Goal: Task Accomplishment & Management: Use online tool/utility

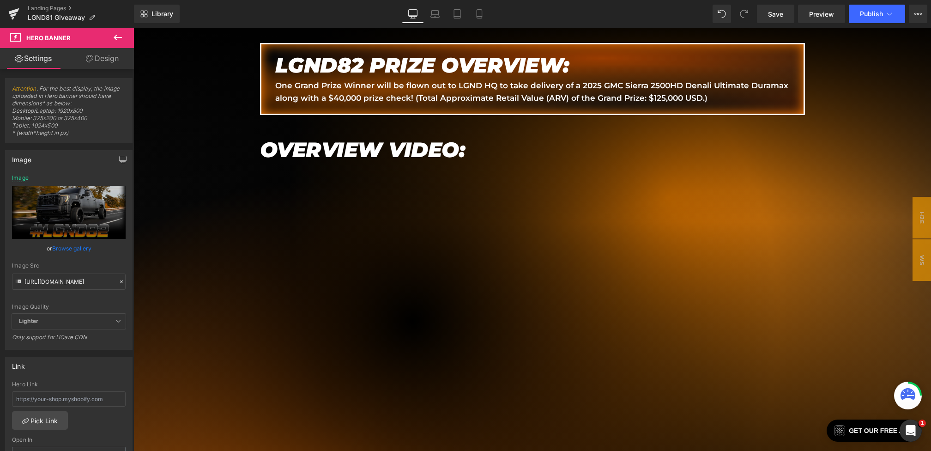
scroll to position [620, 0]
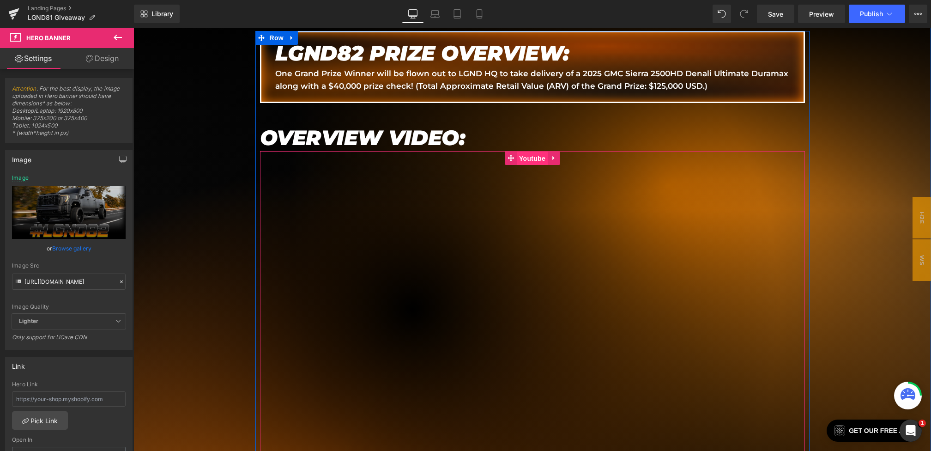
click at [527, 154] on span "Youtube" at bounding box center [532, 158] width 31 height 14
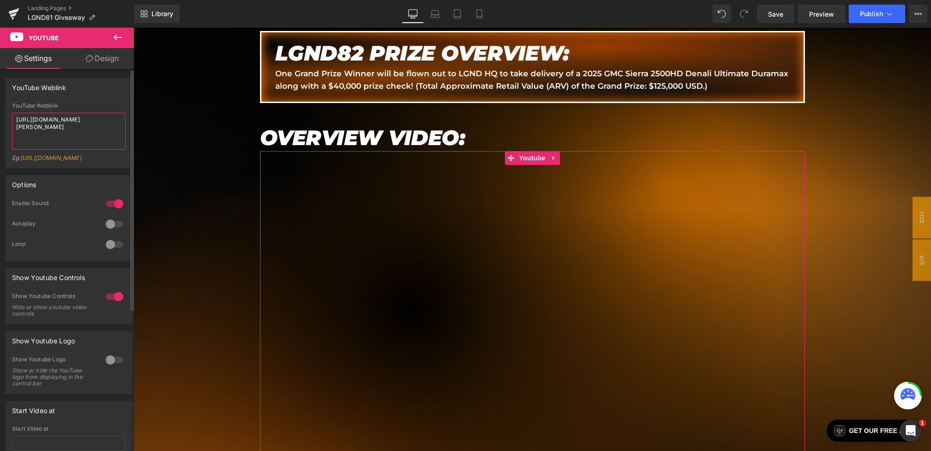
drag, startPoint x: 62, startPoint y: 124, endPoint x: 0, endPoint y: 108, distance: 64.5
click at [0, 109] on div "YouTube Weblink YouTube Weblink [URL][DOMAIN_NAME][PERSON_NAME] Eg: [URL][DOMAI…" at bounding box center [69, 119] width 138 height 97
paste textarea "10E9-_k61kU"
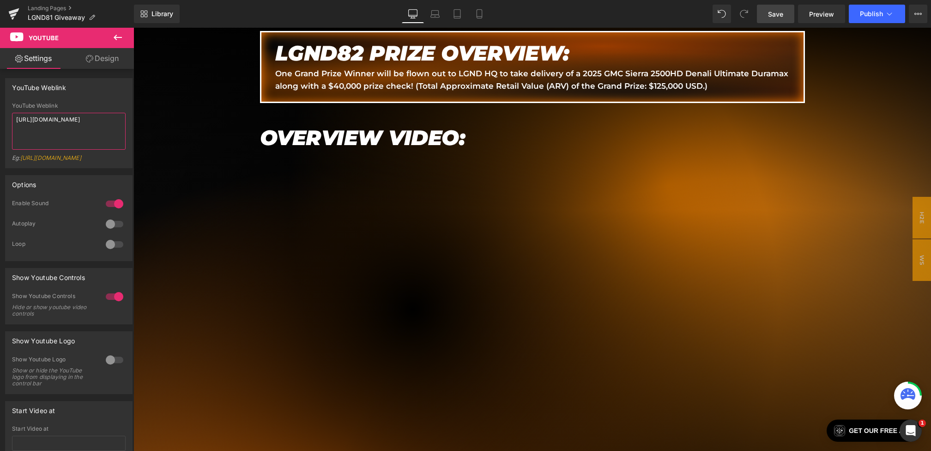
type textarea "[URL][DOMAIN_NAME]"
click at [772, 15] on span "Save" at bounding box center [775, 14] width 15 height 10
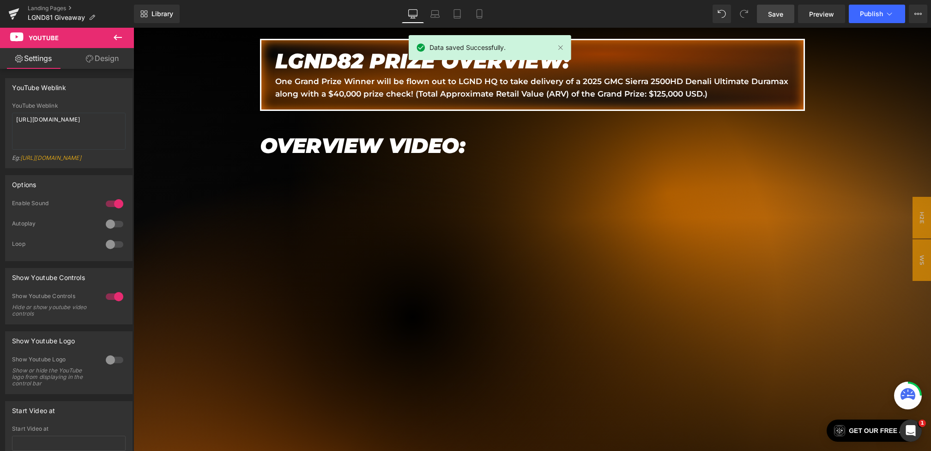
scroll to position [708, 0]
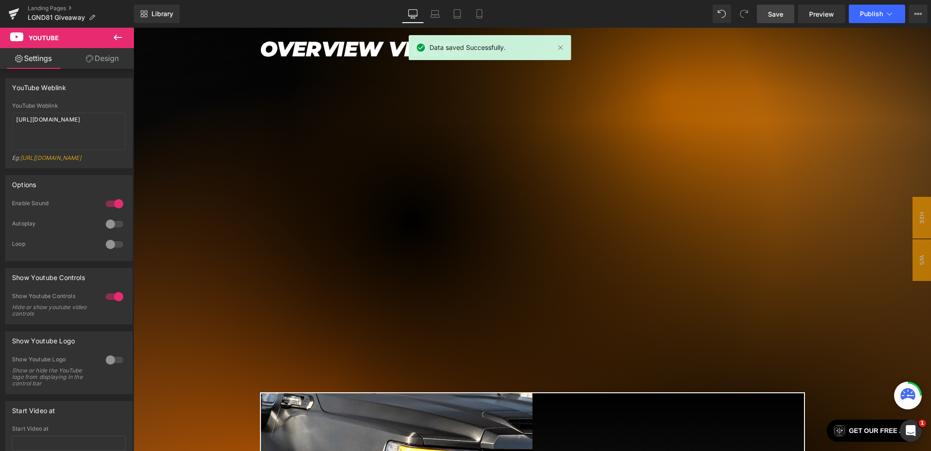
click at [772, 17] on span "Save" at bounding box center [775, 14] width 15 height 10
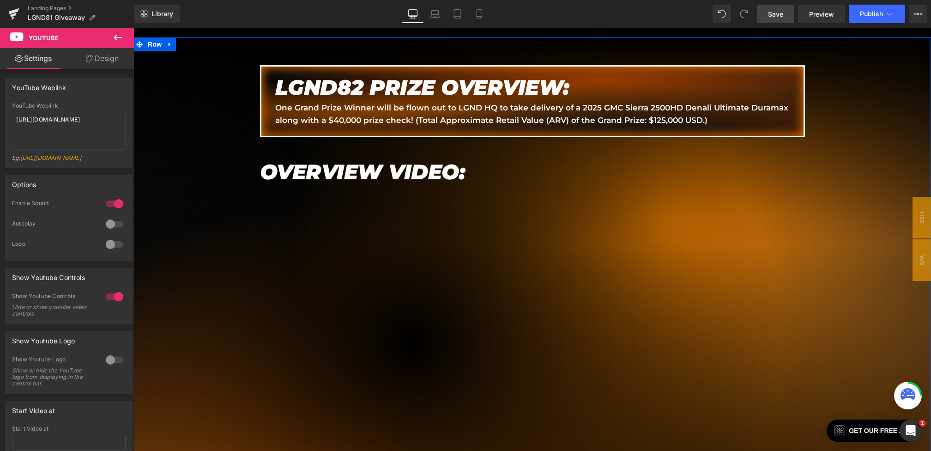
scroll to position [560, 0]
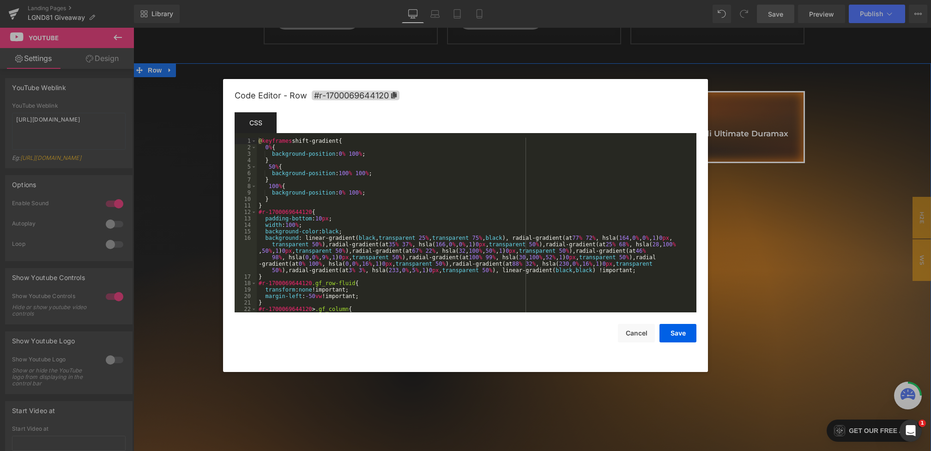
click at [188, 144] on body "Youtube You are previewing how the will restyle your page. You can not edit Ele…" at bounding box center [465, 225] width 931 height 451
click at [354, 233] on div "@ keyframes shift-gradient { 0 % { background-position : 0 % 100 % ; } 50 % { b…" at bounding box center [475, 232] width 436 height 188
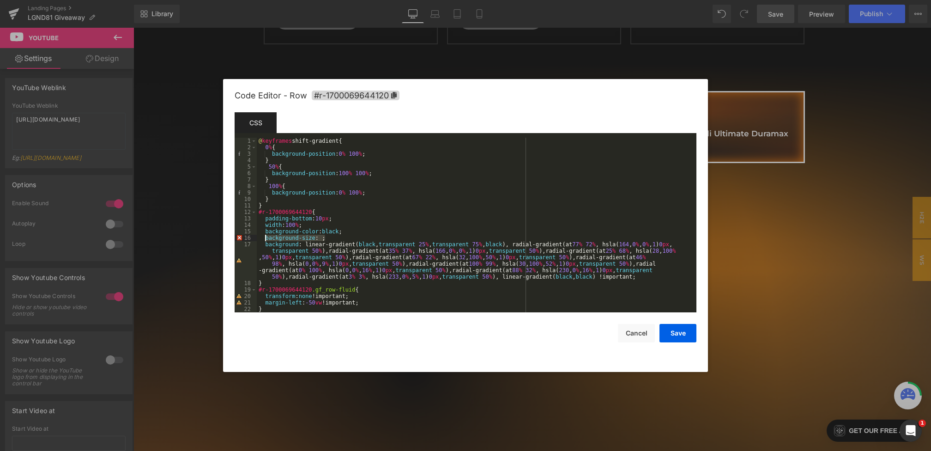
drag, startPoint x: 339, startPoint y: 240, endPoint x: 266, endPoint y: 239, distance: 73.0
click at [266, 239] on div "@ keyframes shift-gradient { 0 % { background-position : 0 % 100 % ; } 50 % { b…" at bounding box center [475, 232] width 436 height 188
paste textarea
click at [354, 237] on div "@ keyframes shift-gradient { 0 % { background-position : 0 % 100 % ; } 50 % { b…" at bounding box center [475, 232] width 436 height 188
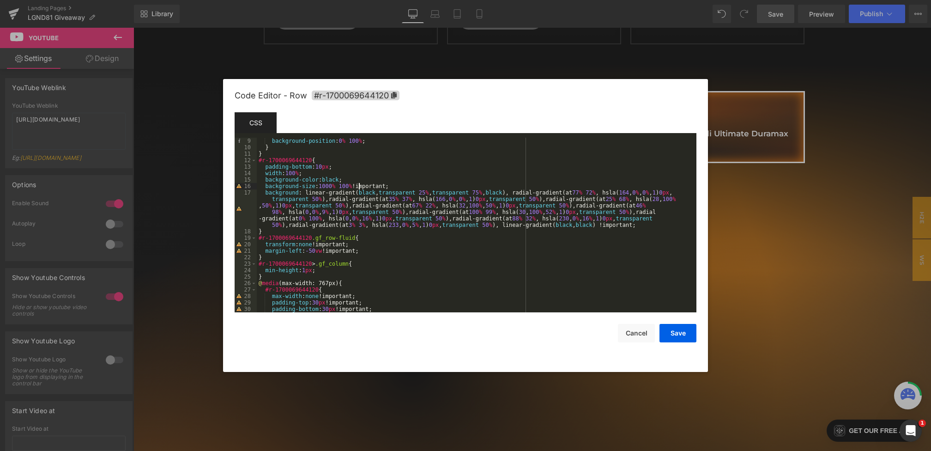
scroll to position [52, 0]
click at [401, 186] on div "background-position : 0 % 100 % ; } } #r-1700069644120 { padding-bottom : 10 px…" at bounding box center [475, 232] width 436 height 188
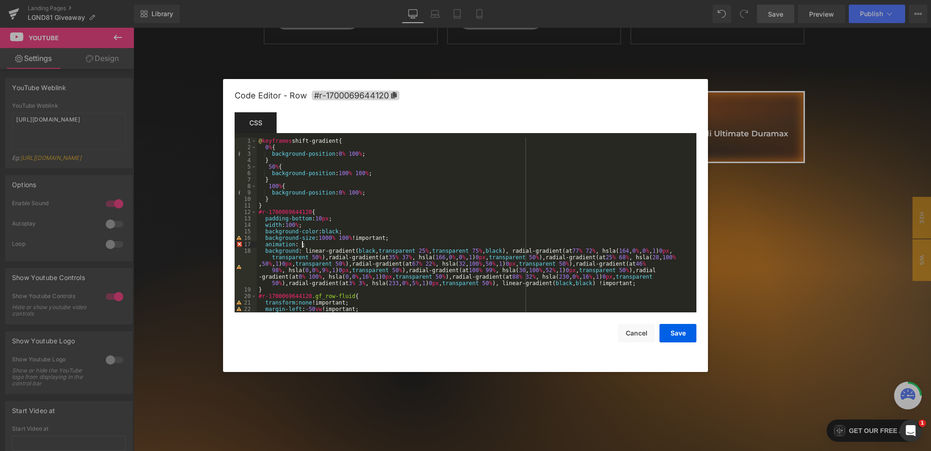
scroll to position [0, 0]
click at [677, 333] on button "Save" at bounding box center [678, 333] width 37 height 18
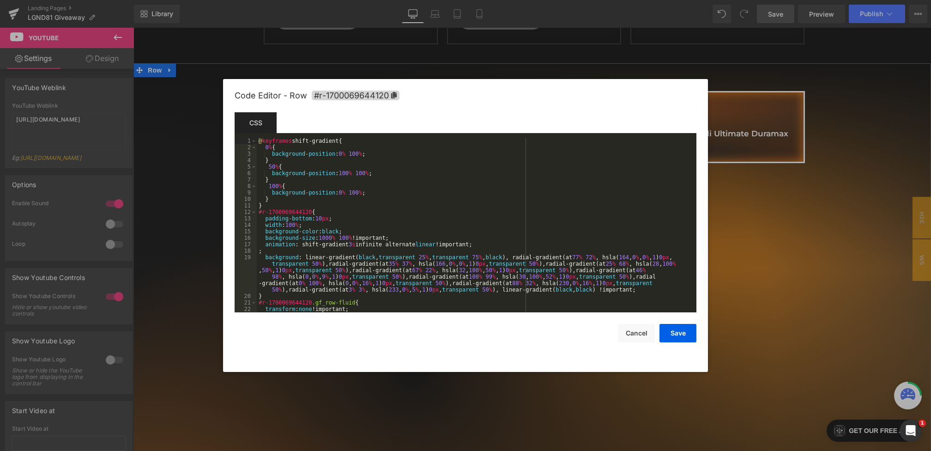
click at [593, 0] on div "Youtube You are previewing how the will restyle your page. You can not edit Ele…" at bounding box center [465, 0] width 931 height 0
drag, startPoint x: 292, startPoint y: 251, endPoint x: 189, endPoint y: 251, distance: 103.0
click at [189, 251] on body "Youtube You are previewing how the will restyle your page. You can not edit Ele…" at bounding box center [465, 225] width 931 height 451
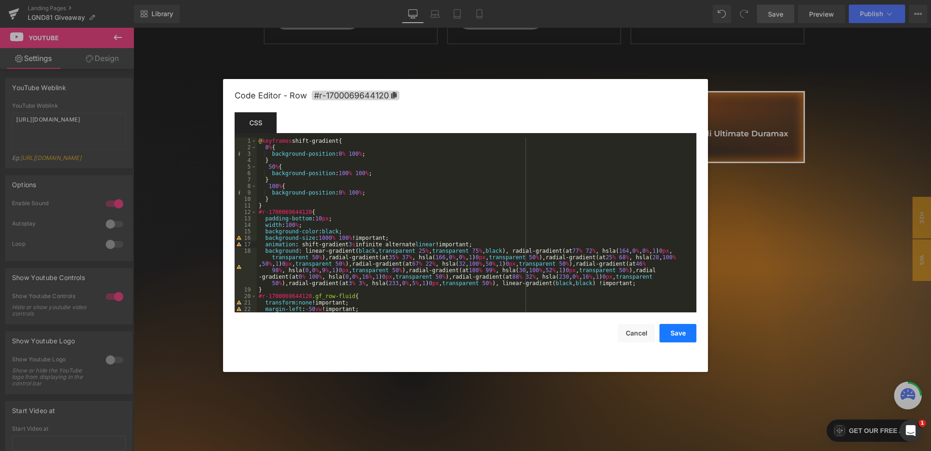
click at [668, 329] on button "Save" at bounding box center [678, 333] width 37 height 18
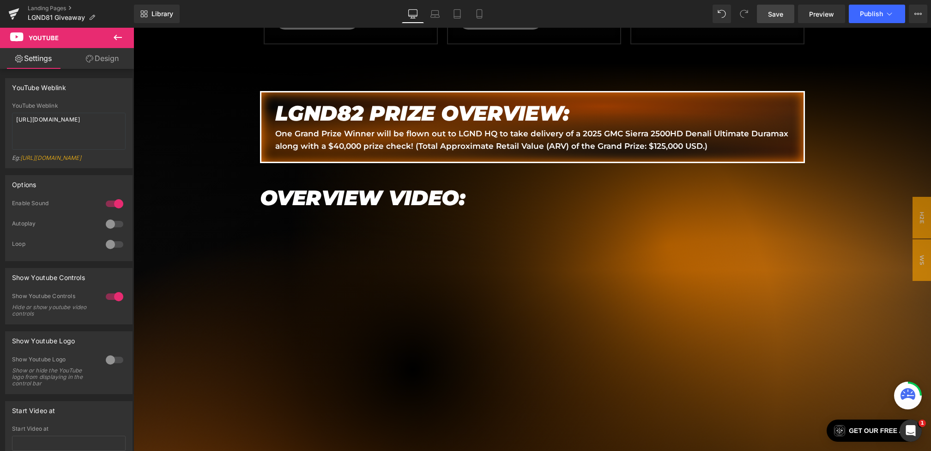
click at [783, 15] on span "Save" at bounding box center [775, 14] width 15 height 10
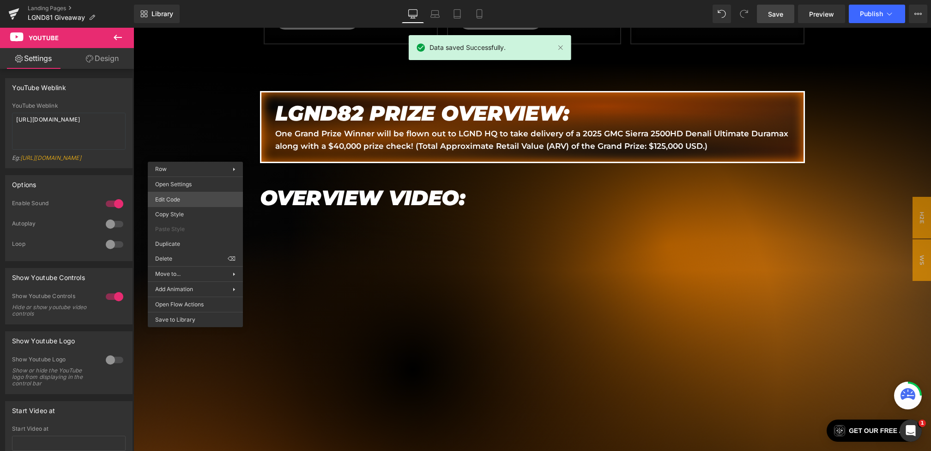
click at [188, 198] on body "Youtube You are previewing how the will restyle your page. You can not edit Ele…" at bounding box center [465, 225] width 931 height 451
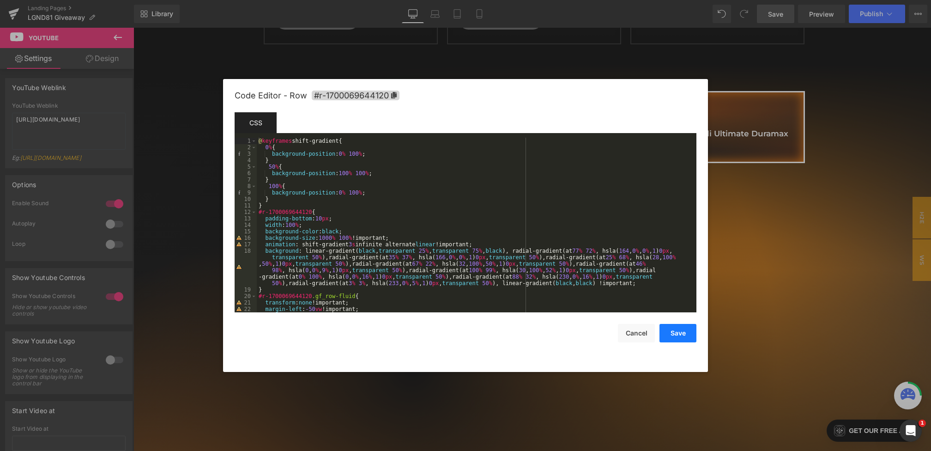
click at [674, 330] on button "Save" at bounding box center [678, 333] width 37 height 18
click at [161, 189] on body "Youtube You are previewing how the will restyle your page. You can not edit Ele…" at bounding box center [465, 225] width 931 height 451
click at [277, 204] on div "@ keyframes shift-gradient { 0 % { background-position : 0 % 100 % ; } 50 % { b…" at bounding box center [475, 232] width 436 height 188
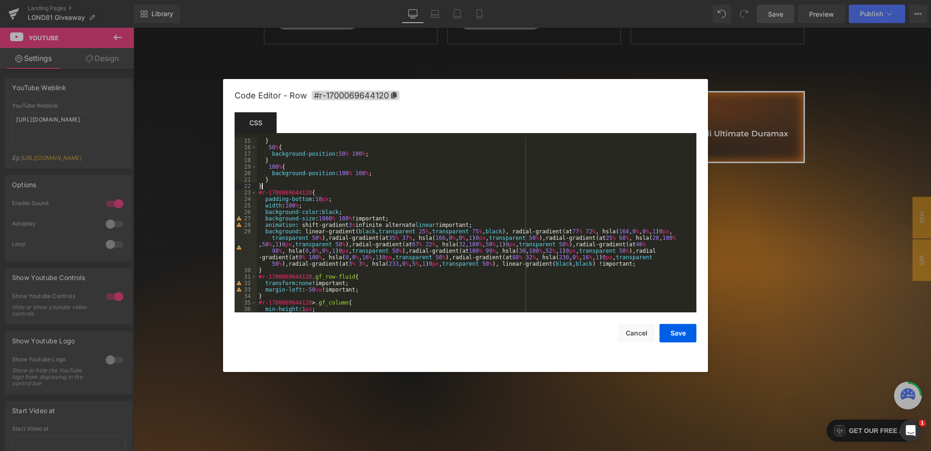
scroll to position [91, 0]
drag, startPoint x: 323, startPoint y: 227, endPoint x: 314, endPoint y: 227, distance: 9.7
click at [314, 227] on div "} 50 % { background-position : 50 % 100 % ; } 100 % { background-position : 100…" at bounding box center [475, 232] width 436 height 188
click at [329, 222] on div "} 50 % { background-position : 50 % 100 % ; } 100 % { background-position : 100…" at bounding box center [475, 232] width 436 height 188
click at [683, 329] on button "Save" at bounding box center [678, 333] width 37 height 18
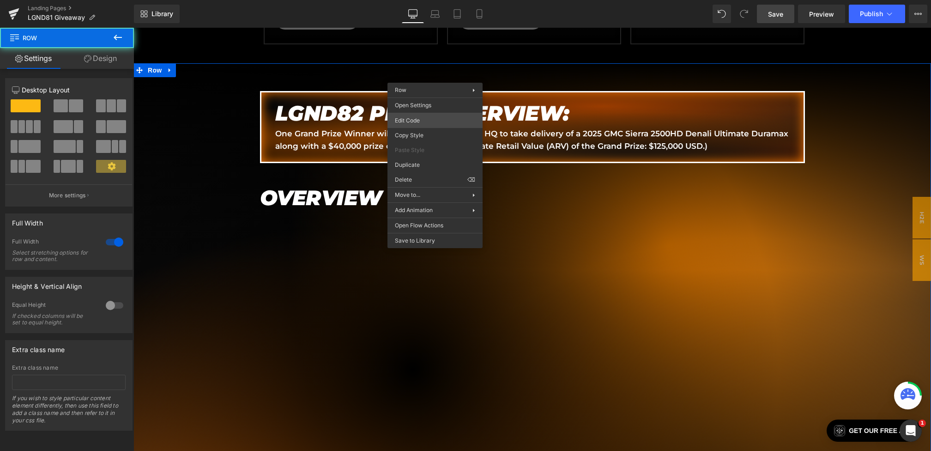
click at [412, 0] on div "Youtube You are previewing how the will restyle your page. You can not edit Ele…" at bounding box center [465, 0] width 931 height 0
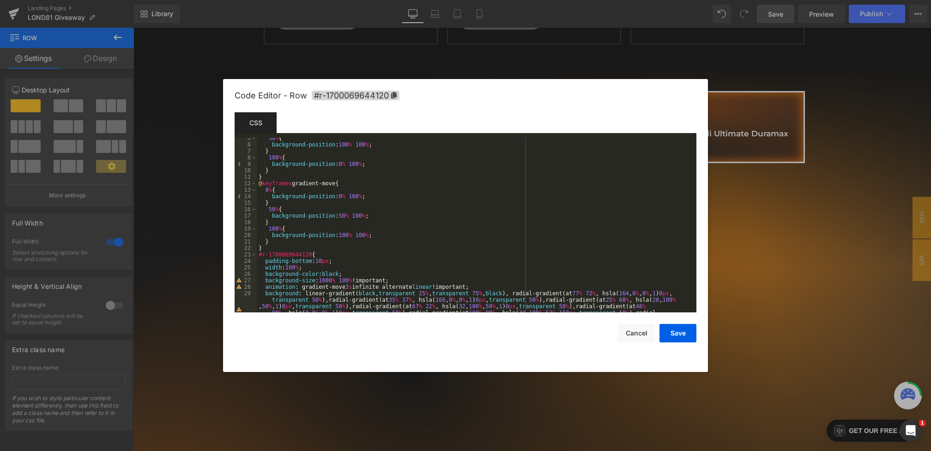
scroll to position [64, 0]
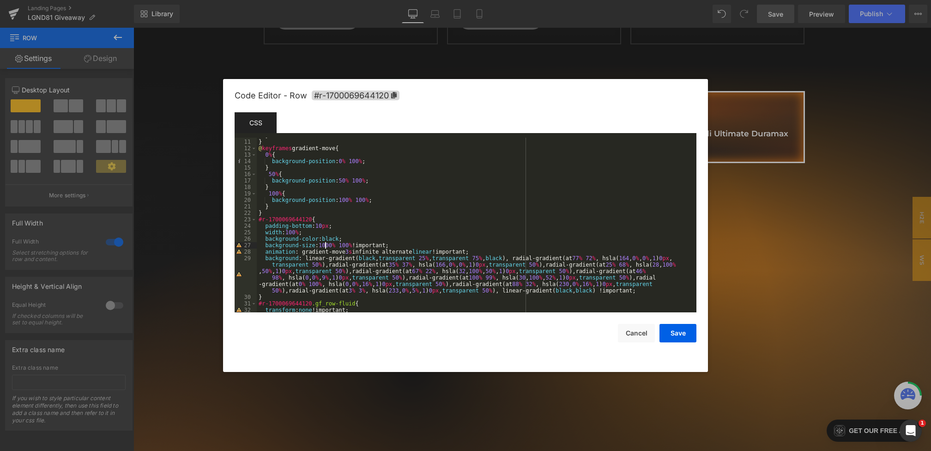
click at [324, 244] on div "} } @ keyframes gradient-move { 0 % { background-position : 0 % 100 % ; } 50 % …" at bounding box center [475, 226] width 436 height 188
click at [685, 337] on button "Save" at bounding box center [678, 333] width 37 height 18
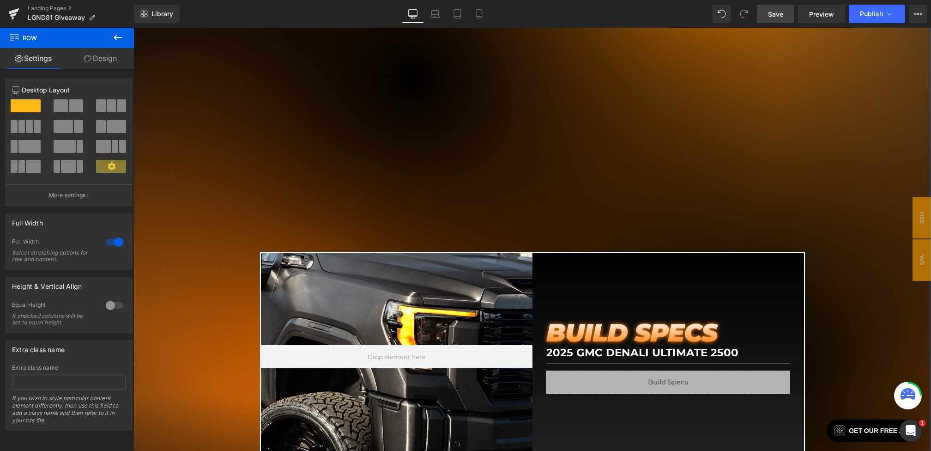
scroll to position [876, 0]
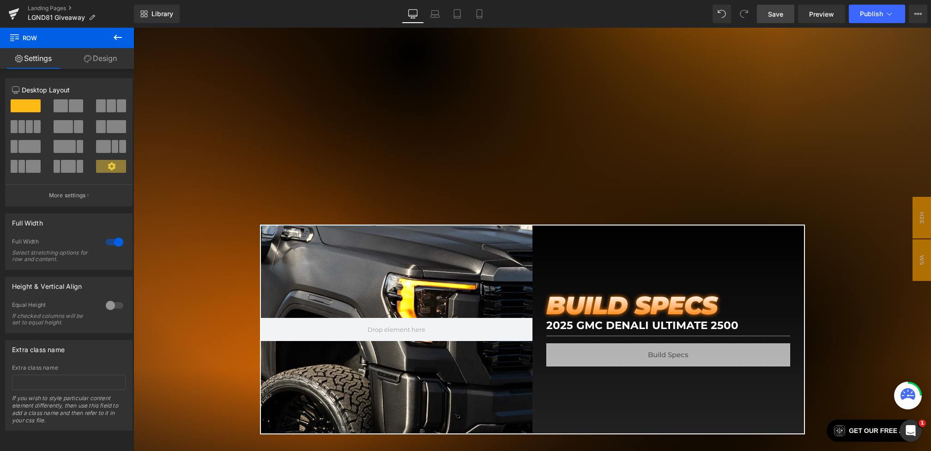
click at [780, 19] on link "Save" at bounding box center [775, 14] width 37 height 18
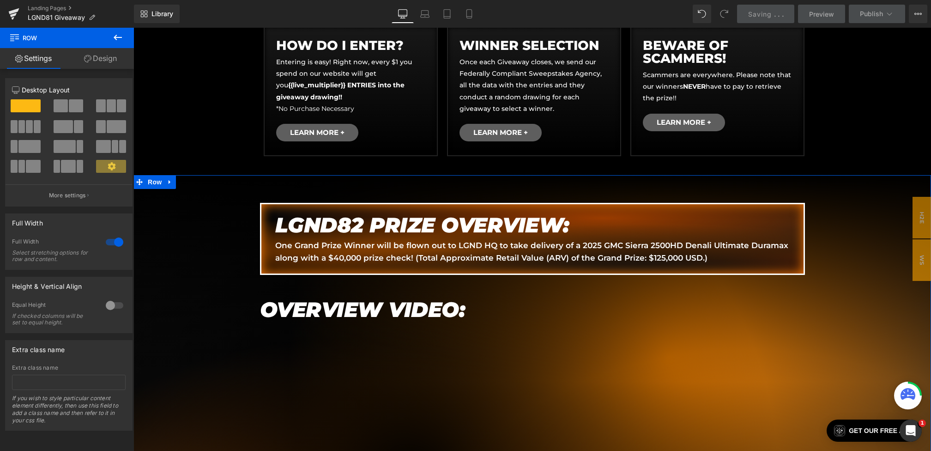
scroll to position [430, 0]
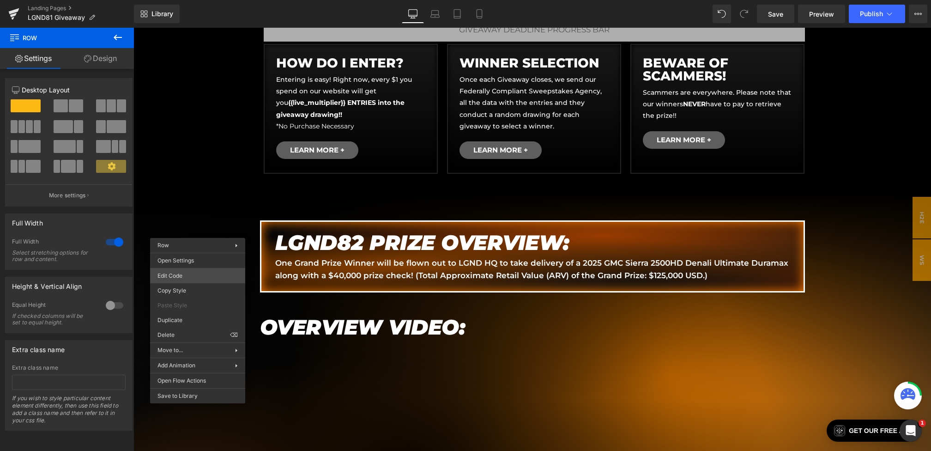
click at [180, 274] on body "Youtube You are previewing how the will restyle your page. You can not edit Ele…" at bounding box center [465, 225] width 931 height 451
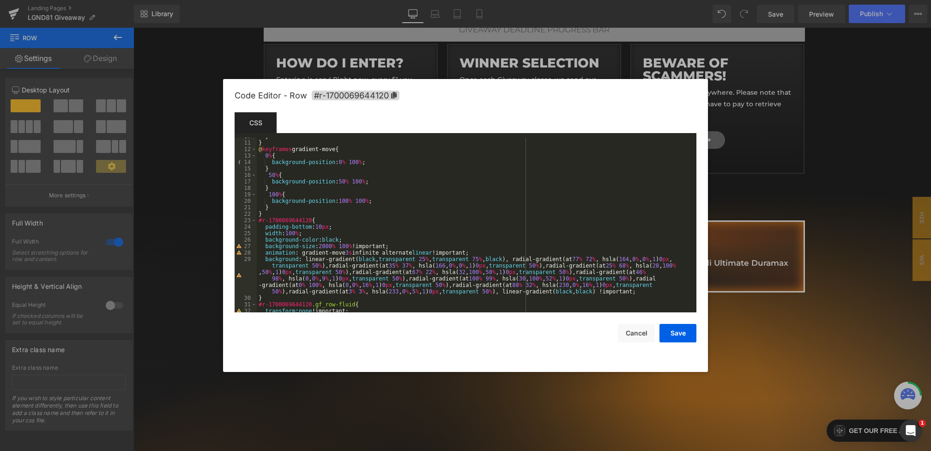
scroll to position [65, 0]
click at [326, 242] on div "} @ keyframes gradient-move { 0 % { background-position : 0 % 100 % ; } 50 % { …" at bounding box center [475, 232] width 436 height 188
click at [298, 257] on div "} @ keyframes gradient-move { 0 % { background-position : 0 % 100 % ; } 50 % { …" at bounding box center [475, 232] width 436 height 188
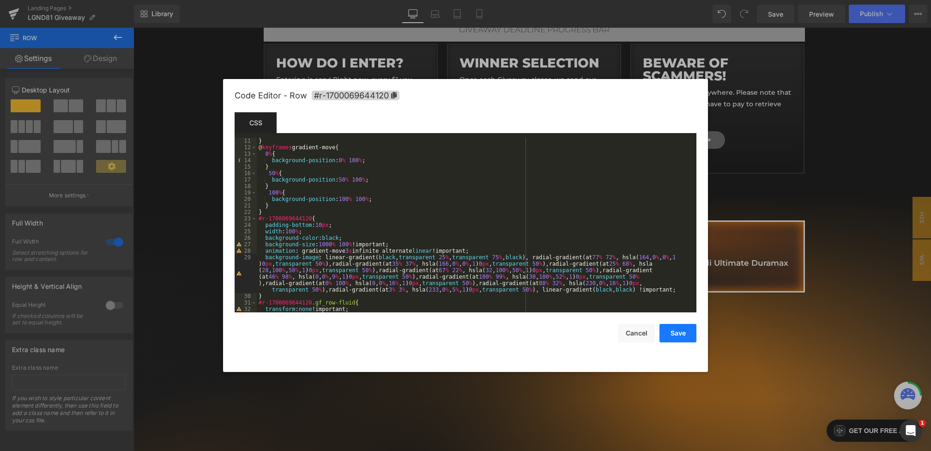
click at [690, 337] on button "Save" at bounding box center [678, 333] width 37 height 18
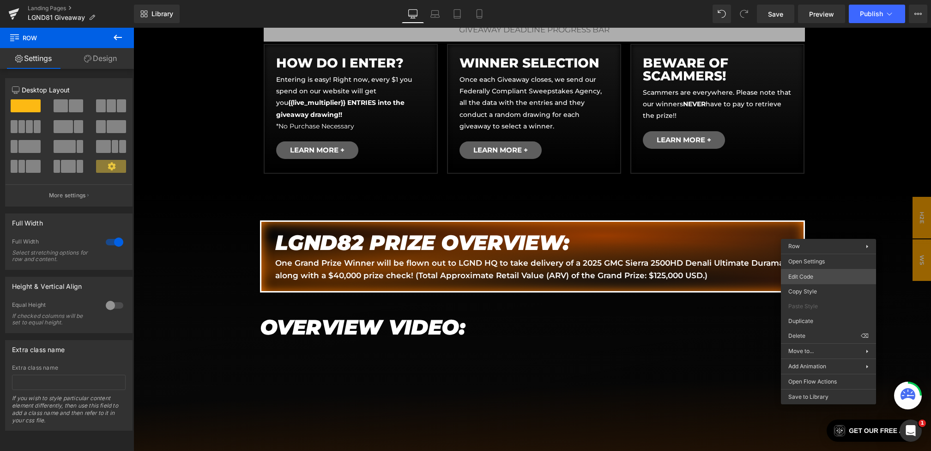
click at [813, 272] on body "Youtube You are previewing how the will restyle your page. You can not edit Ele…" at bounding box center [465, 225] width 931 height 451
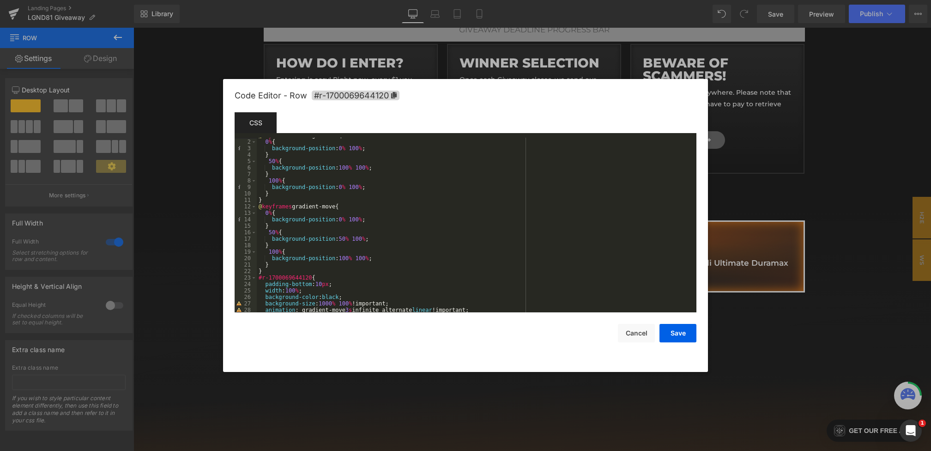
scroll to position [68, 0]
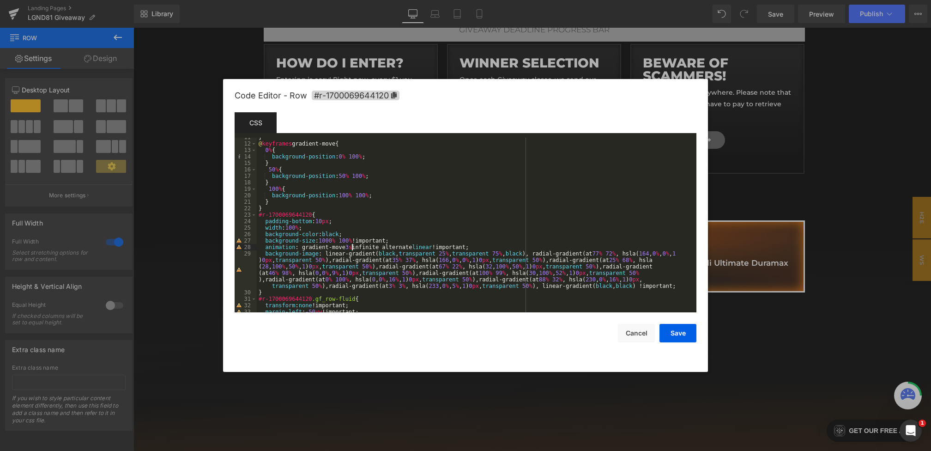
click at [352, 248] on div "} @ keyframes gradient-move { 0 % { background-position : 0 % 100 % ; } 50 % { …" at bounding box center [475, 228] width 436 height 188
click at [667, 336] on button "Save" at bounding box center [678, 333] width 37 height 18
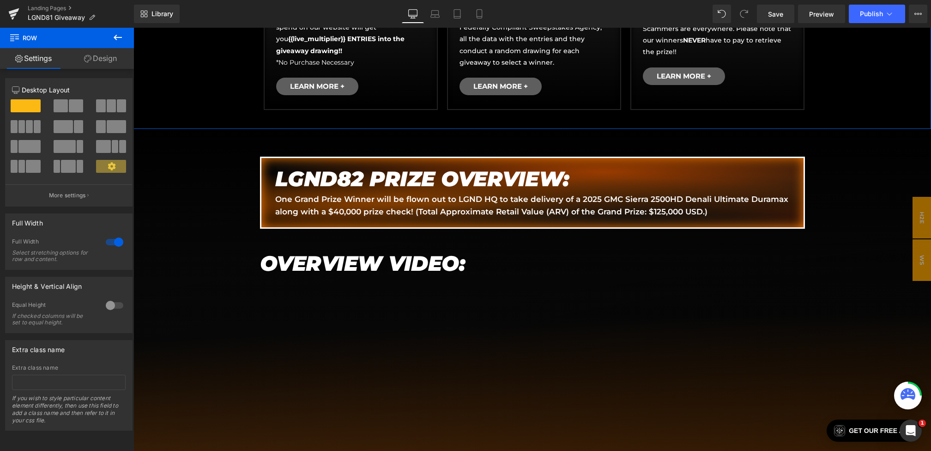
scroll to position [510, 0]
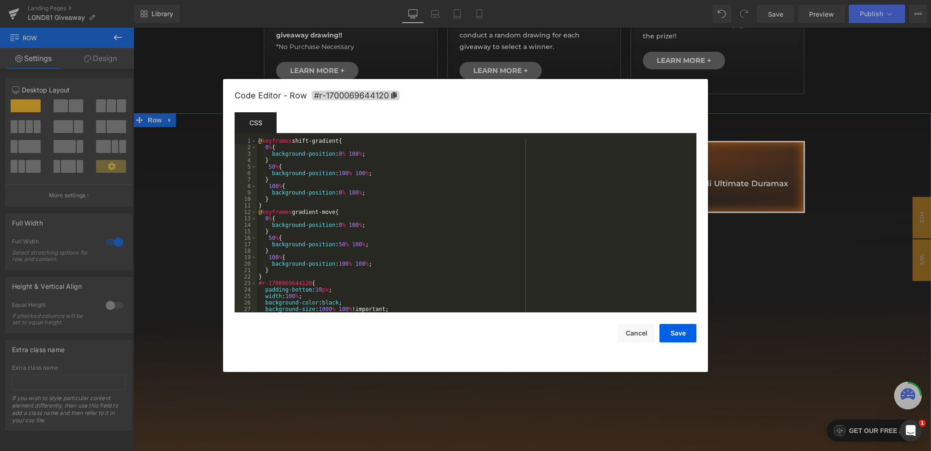
click at [818, 181] on body "Youtube You are previewing how the will restyle your page. You can not edit Ele…" at bounding box center [465, 225] width 931 height 451
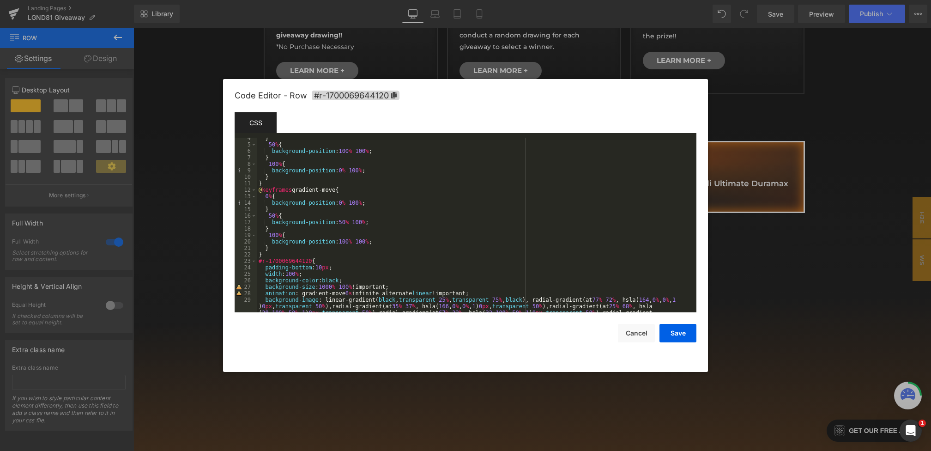
scroll to position [53, 0]
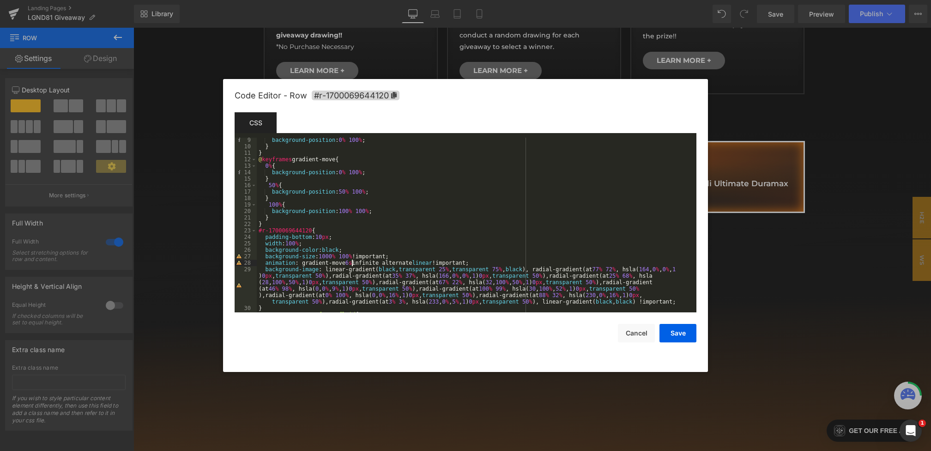
click at [353, 261] on div "background-position : 0 % 100 % ; } } @ keyframes gradient-move { 0 % { backgro…" at bounding box center [475, 231] width 436 height 188
click at [678, 332] on button "Save" at bounding box center [678, 333] width 37 height 18
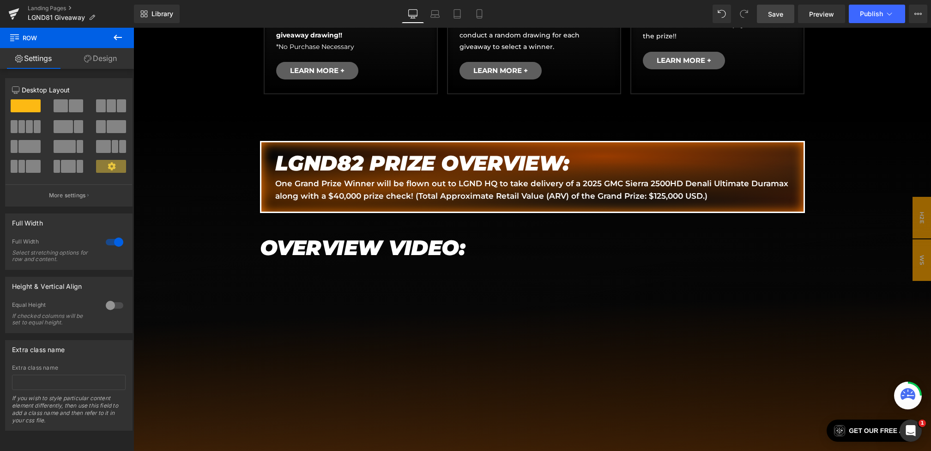
click at [781, 21] on link "Save" at bounding box center [775, 14] width 37 height 18
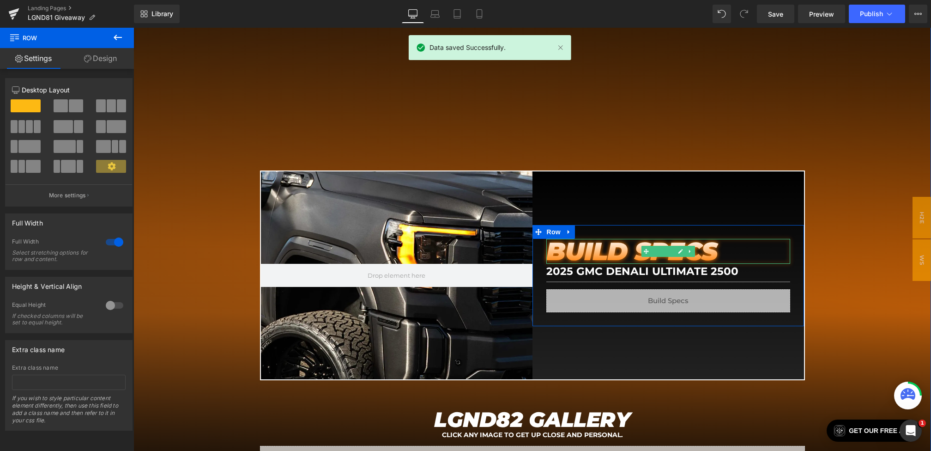
scroll to position [929, 0]
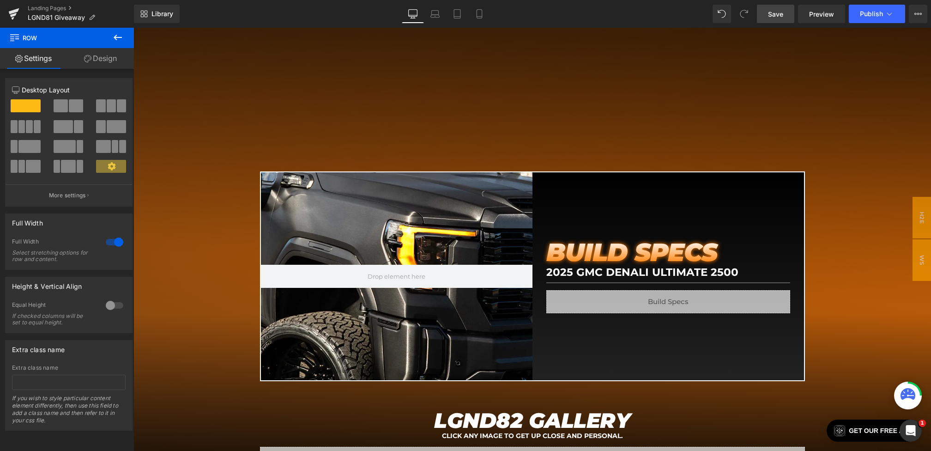
click at [784, 11] on link "Save" at bounding box center [775, 14] width 37 height 18
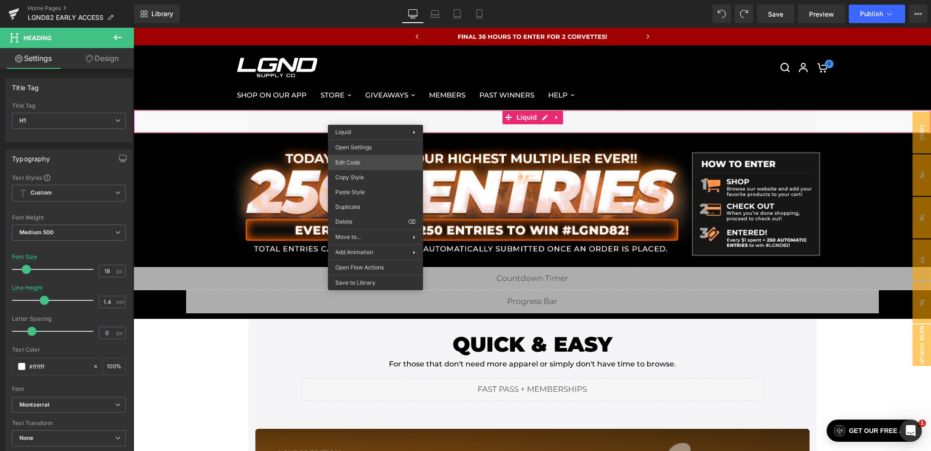
click at [360, 0] on div "Youtube You are previewing how the will restyle your page. You can not edit Ele…" at bounding box center [465, 0] width 931 height 0
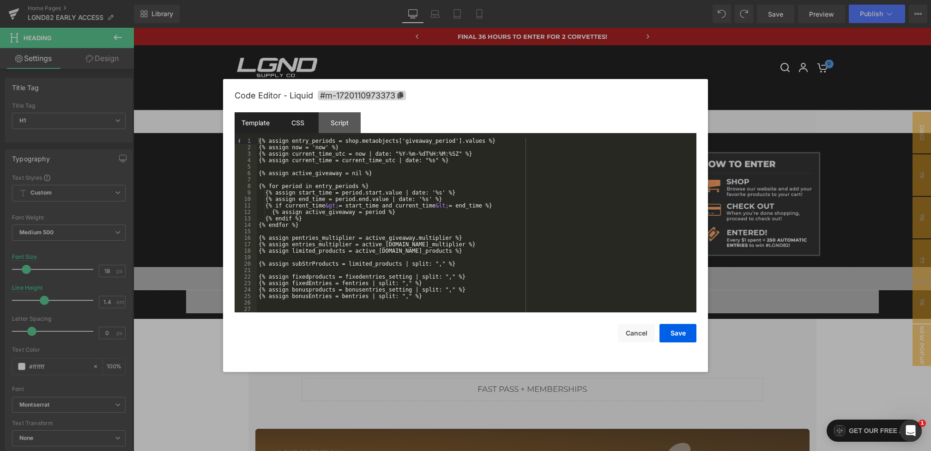
click at [303, 128] on div "CSS" at bounding box center [298, 122] width 42 height 21
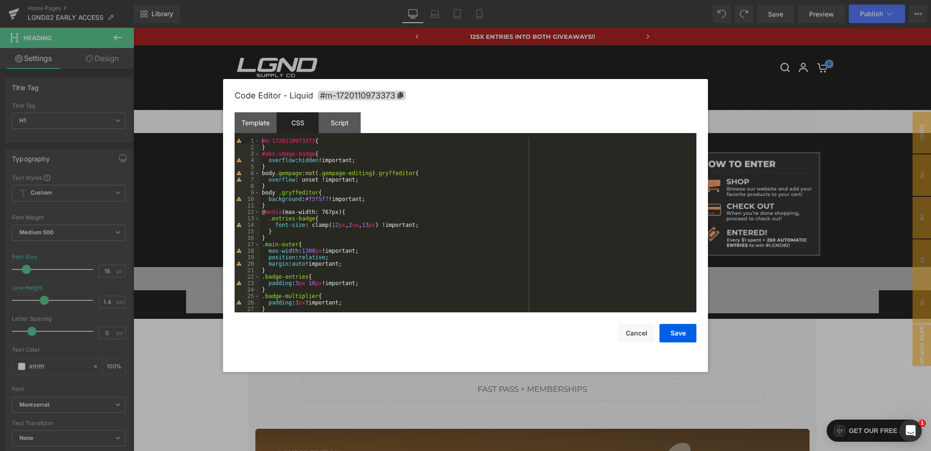
click at [345, 223] on div "#m-1720110973373 { } #abs-image-badge { overflow : hidden !important; } body .g…" at bounding box center [476, 232] width 433 height 188
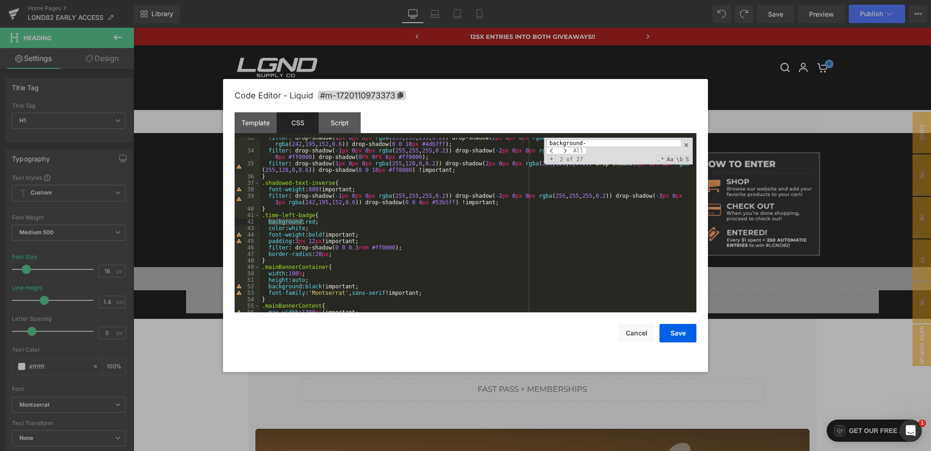
scroll to position [346, 0]
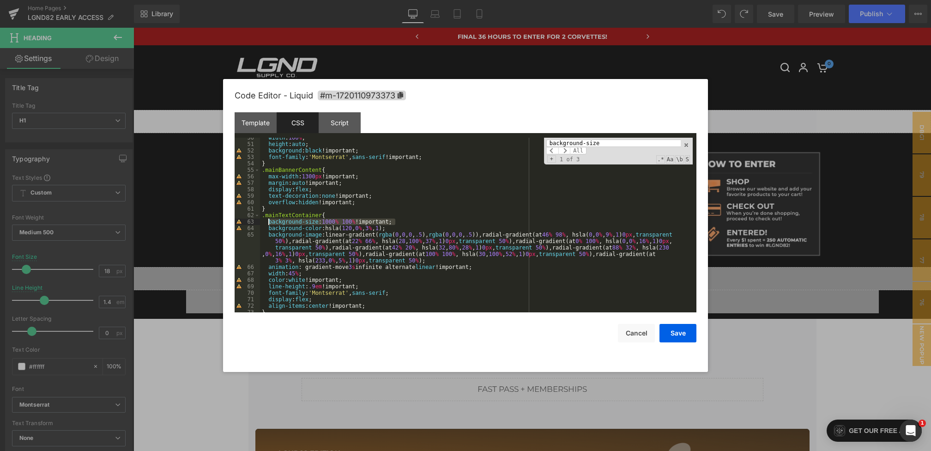
drag, startPoint x: 405, startPoint y: 223, endPoint x: 269, endPoint y: 223, distance: 135.3
click at [269, 223] on div "width : 100 % ; height : auto ; background : black !important; font-family : ' …" at bounding box center [476, 228] width 433 height 188
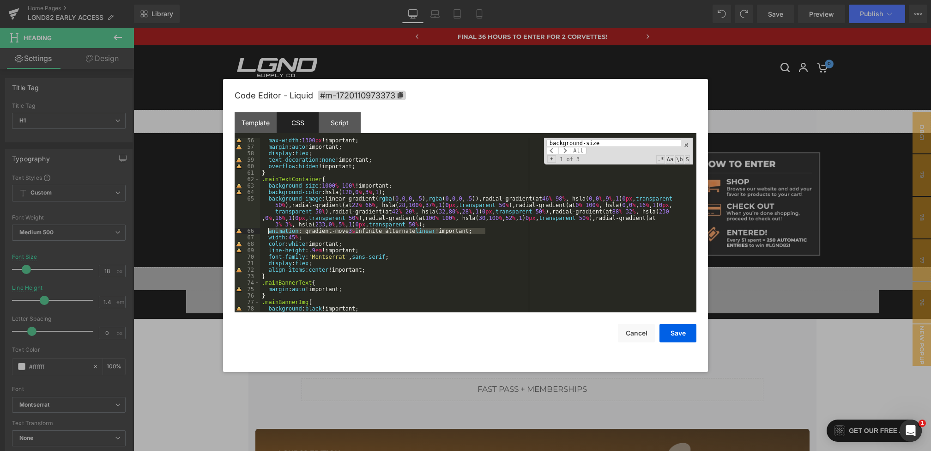
drag, startPoint x: 500, startPoint y: 230, endPoint x: 268, endPoint y: 230, distance: 231.4
click at [268, 230] on div "max-width : 1300 px !important; margin : auto !important; display : flex ; text…" at bounding box center [476, 231] width 433 height 188
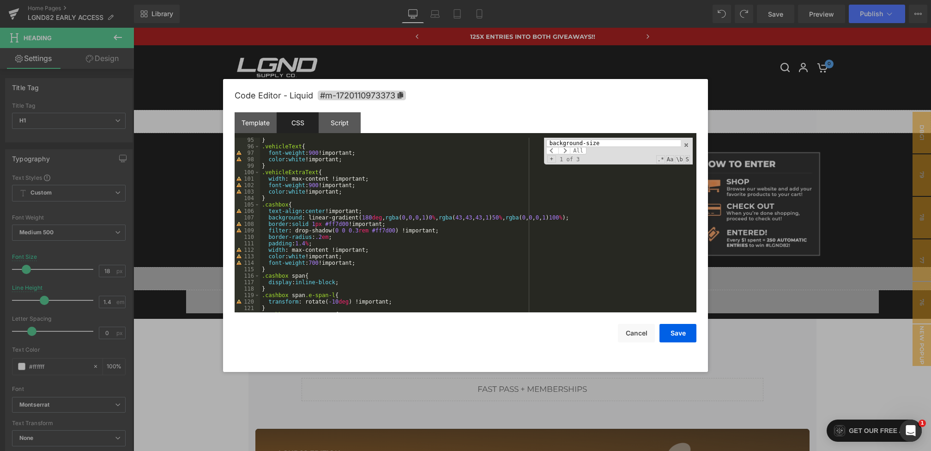
scroll to position [0, 0]
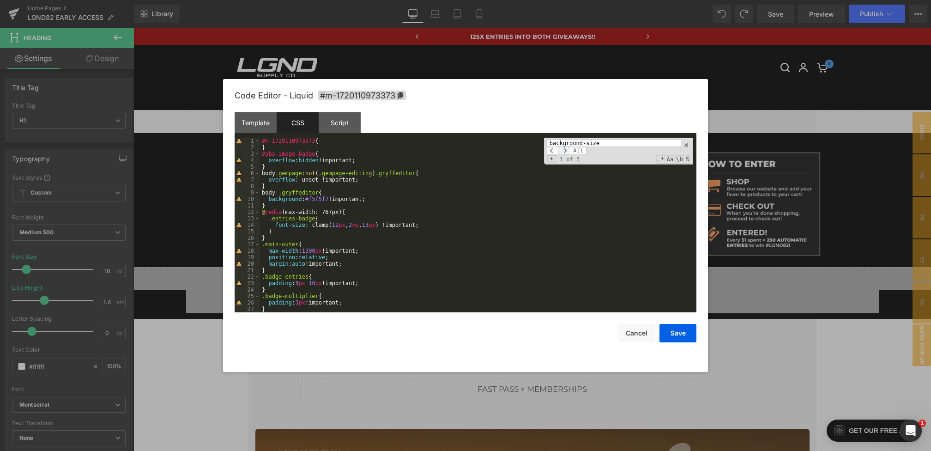
click at [564, 150] on span at bounding box center [564, 150] width 12 height 7
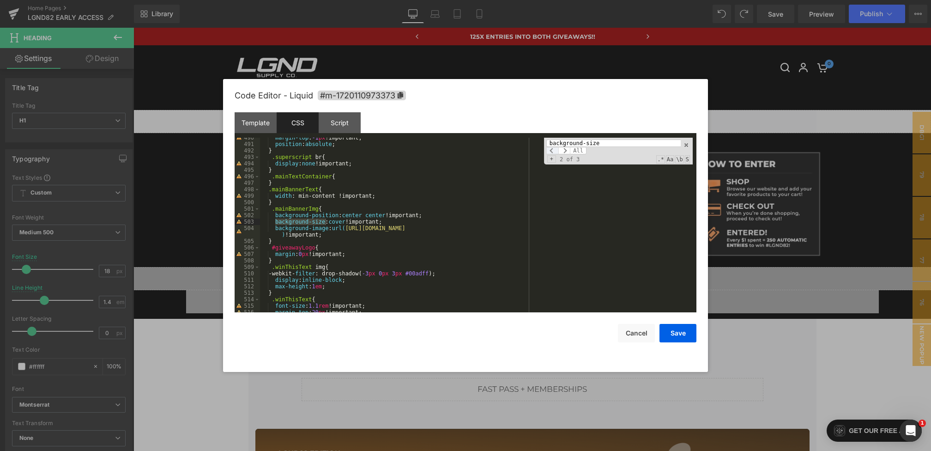
click at [551, 150] on span at bounding box center [552, 150] width 12 height 7
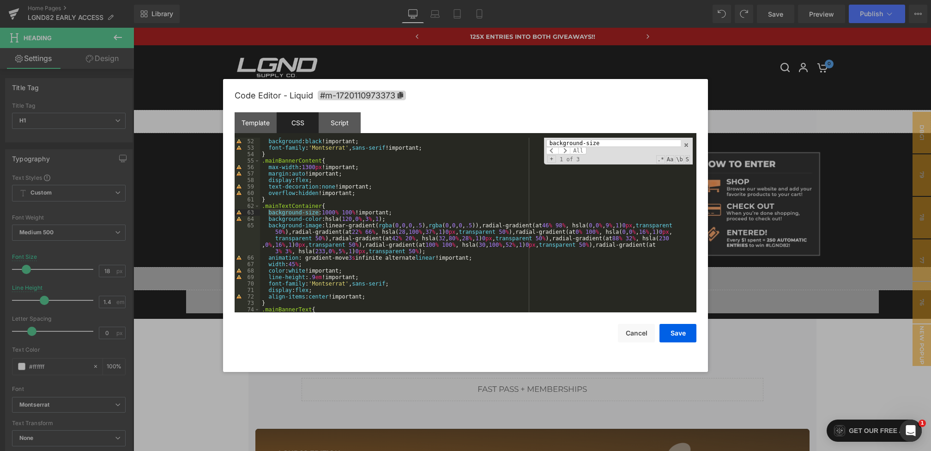
scroll to position [383, 0]
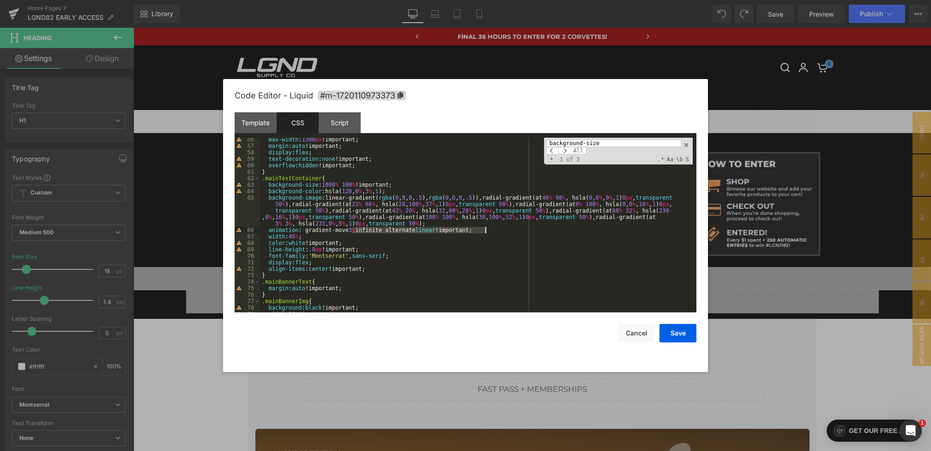
drag, startPoint x: 352, startPoint y: 229, endPoint x: 508, endPoint y: 228, distance: 156.1
click at [508, 228] on div "max-width : 1300 px !important; margin : auto !important; display : flex ; text…" at bounding box center [476, 230] width 433 height 188
drag, startPoint x: 604, startPoint y: 140, endPoint x: 432, endPoint y: 132, distance: 172.0
click at [432, 132] on div "Template CSS Script Data 1 2 3 4 5 6 7 8 9 10 11 12 13 14 15 16 17 18 19 20 21 …" at bounding box center [466, 212] width 462 height 200
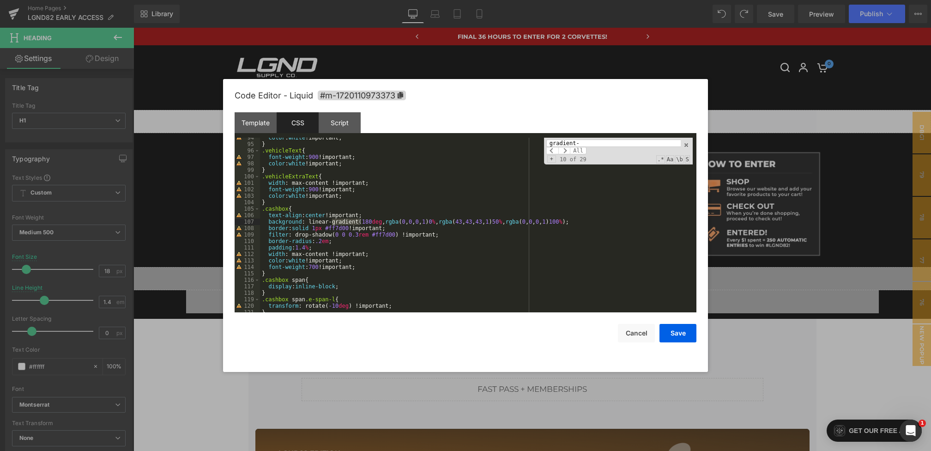
scroll to position [4232, 0]
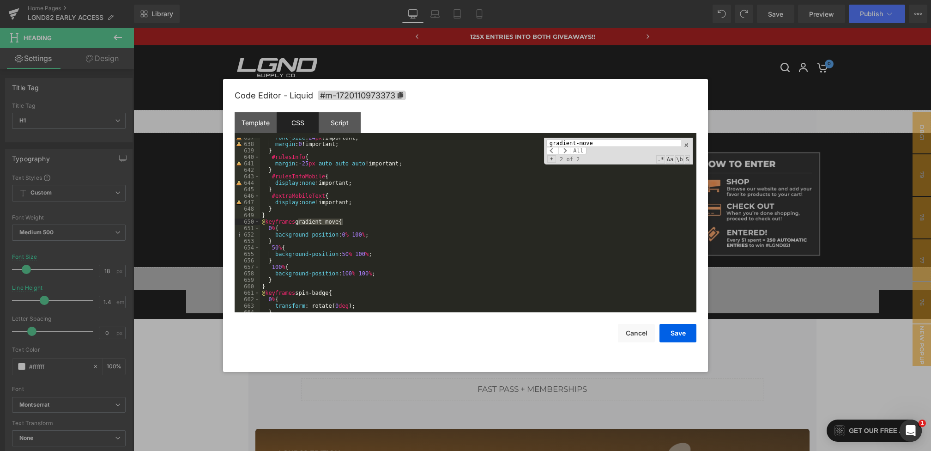
type input "gradient-move"
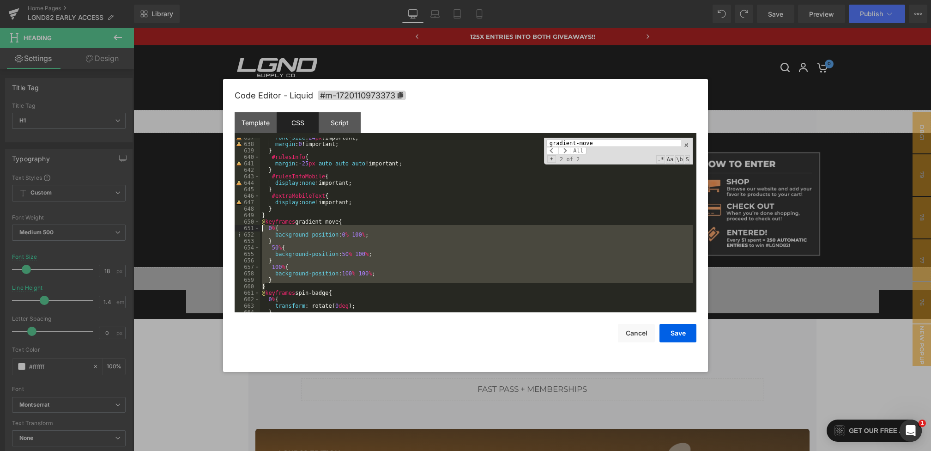
drag, startPoint x: 272, startPoint y: 286, endPoint x: 254, endPoint y: 224, distance: 64.1
click at [254, 224] on pre "637 638 639 640 641 642 643 644 645 646 647 648 649 650 651 652 653 654 655 656…" at bounding box center [466, 225] width 462 height 175
